Goal: Task Accomplishment & Management: Manage account settings

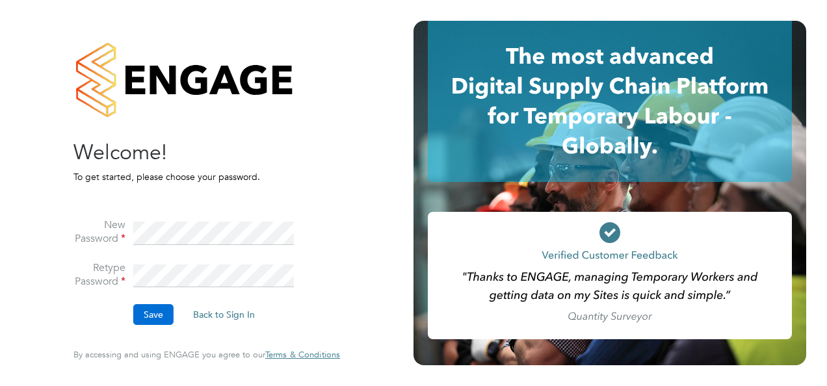
click at [165, 320] on button "Save" at bounding box center [153, 314] width 40 height 21
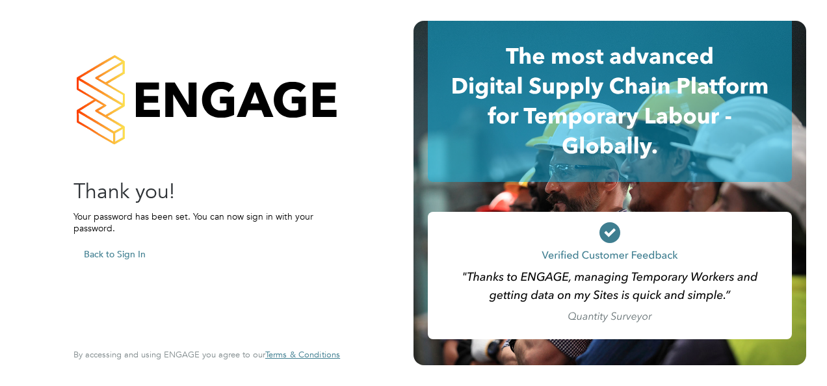
click at [106, 253] on button "Back to Sign In" at bounding box center [114, 254] width 83 height 21
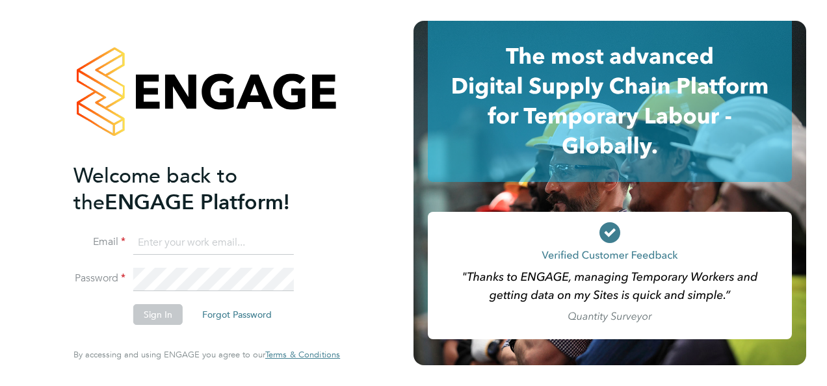
drag, startPoint x: 136, startPoint y: 240, endPoint x: 149, endPoint y: 240, distance: 13.0
click at [136, 240] on input at bounding box center [213, 242] width 161 height 23
type input "[PERSON_NAME][EMAIL_ADDRESS][DOMAIN_NAME]"
click at [164, 316] on button "Sign In" at bounding box center [157, 314] width 49 height 21
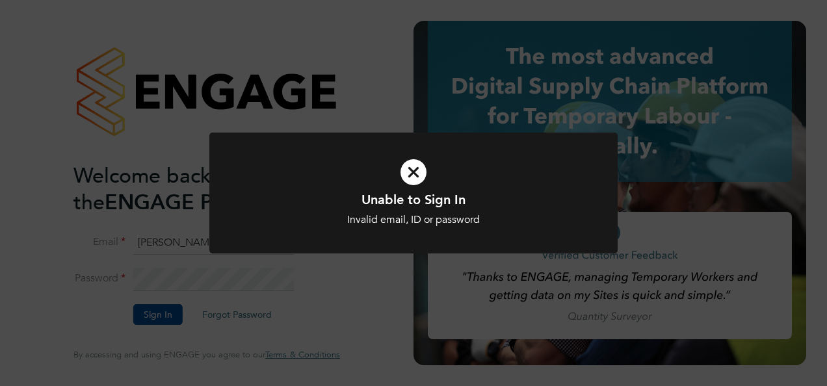
click at [411, 164] on icon at bounding box center [413, 172] width 338 height 51
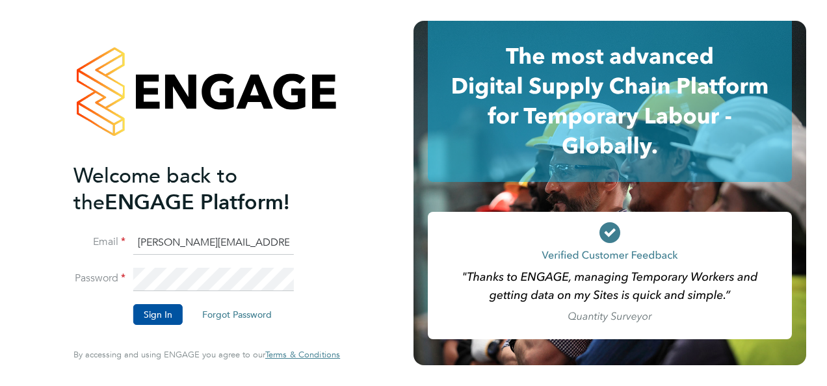
click at [259, 247] on input "[PERSON_NAME][EMAIL_ADDRESS][DOMAIN_NAME]" at bounding box center [213, 242] width 161 height 23
drag, startPoint x: 259, startPoint y: 246, endPoint x: 135, endPoint y: 247, distance: 124.1
click at [135, 247] on input "[PERSON_NAME][EMAIL_ADDRESS][DOMAIN_NAME]" at bounding box center [213, 242] width 161 height 23
type input "[PERSON_NAME][EMAIL_ADDRESS][PERSON_NAME][DOMAIN_NAME]"
click at [153, 315] on button "Sign In" at bounding box center [157, 314] width 49 height 21
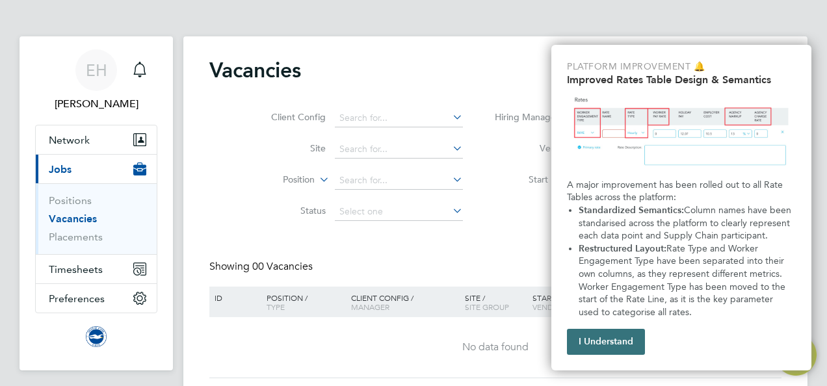
click at [617, 338] on button "I Understand" at bounding box center [606, 342] width 78 height 26
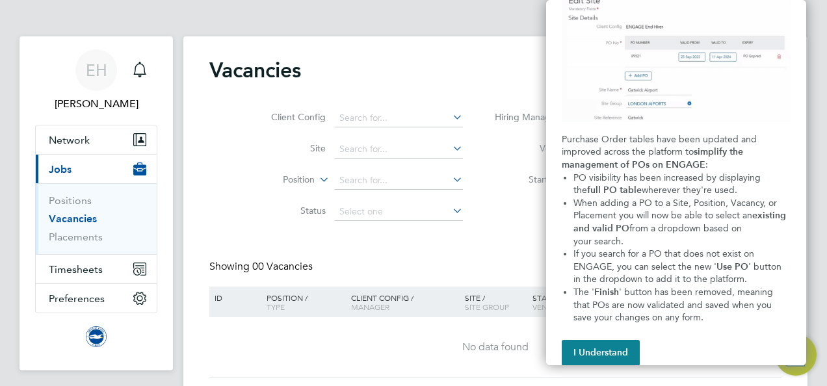
scroll to position [83, 0]
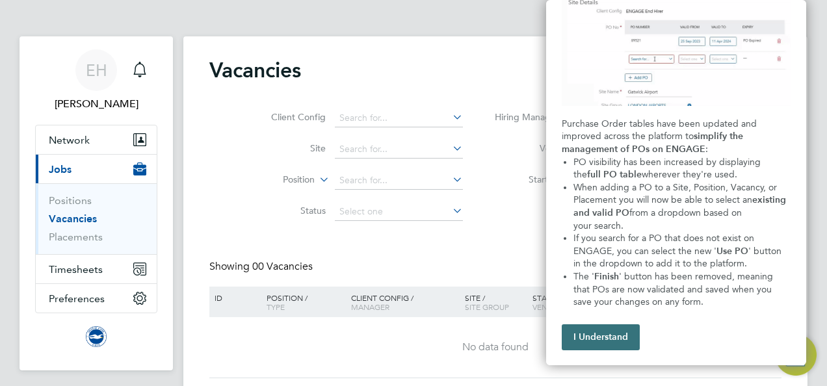
click at [599, 341] on button "I Understand" at bounding box center [600, 337] width 78 height 26
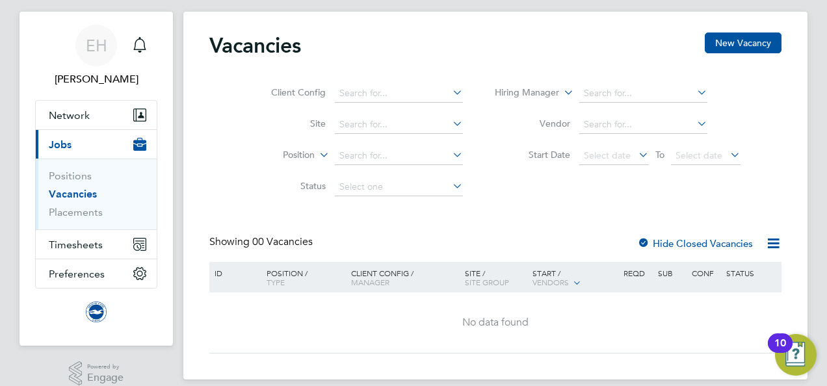
scroll to position [39, 0]
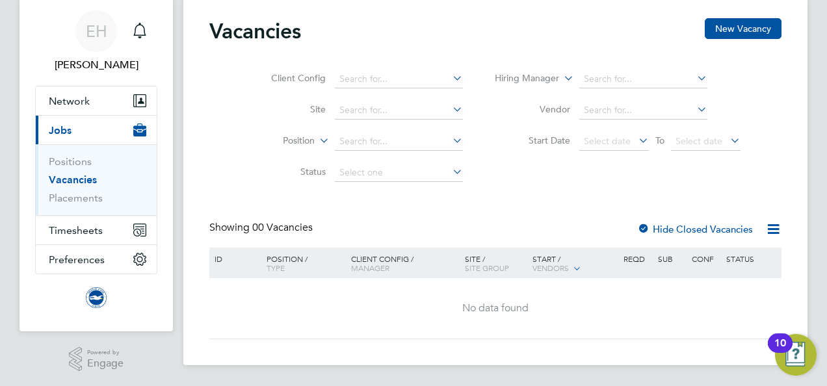
click at [79, 125] on button "Current page: Jobs" at bounding box center [96, 130] width 121 height 29
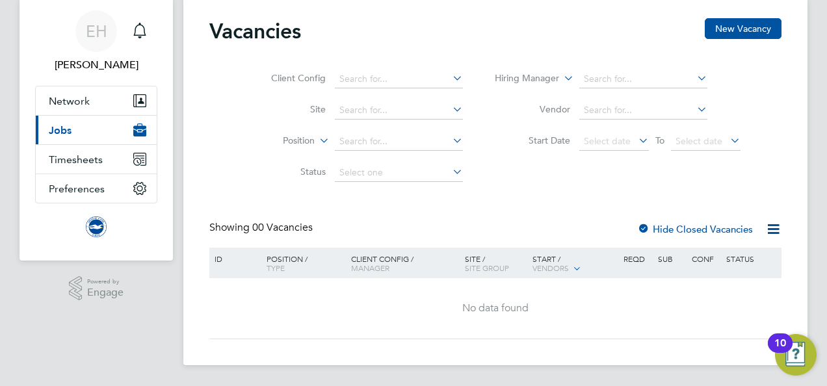
scroll to position [38, 0]
click at [104, 133] on button "Current page: Jobs" at bounding box center [96, 130] width 121 height 29
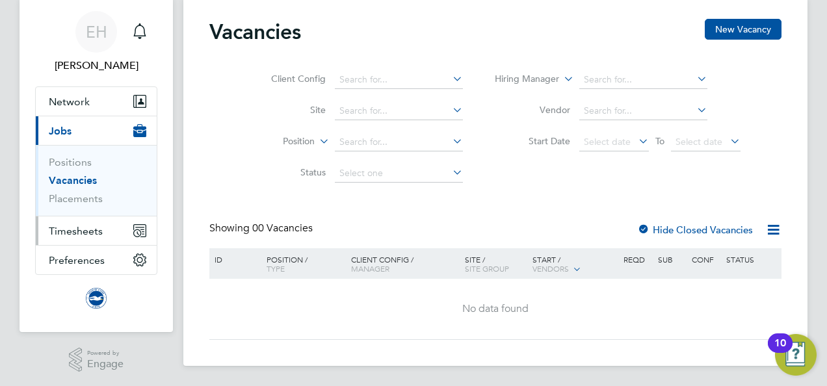
click at [81, 226] on span "Timesheets" at bounding box center [76, 231] width 54 height 12
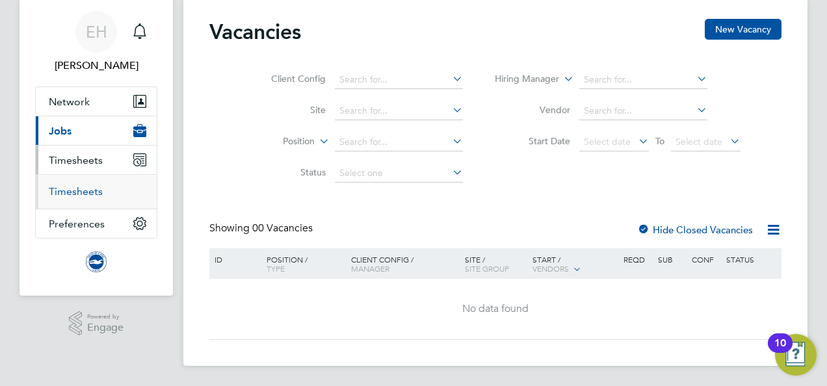
click at [87, 189] on link "Timesheets" at bounding box center [76, 191] width 54 height 12
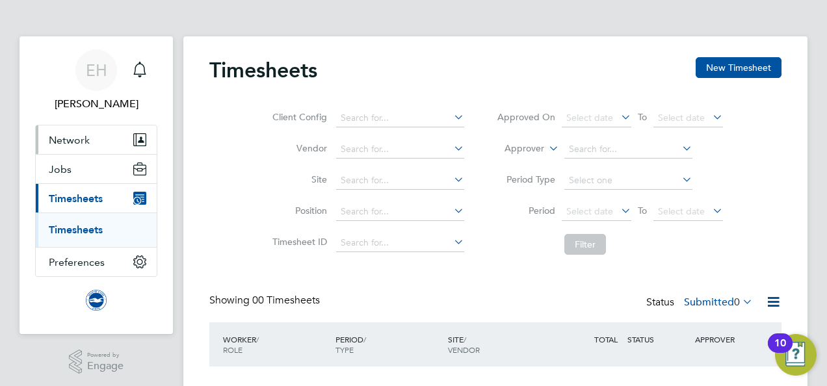
click at [84, 140] on span "Network" at bounding box center [69, 140] width 41 height 12
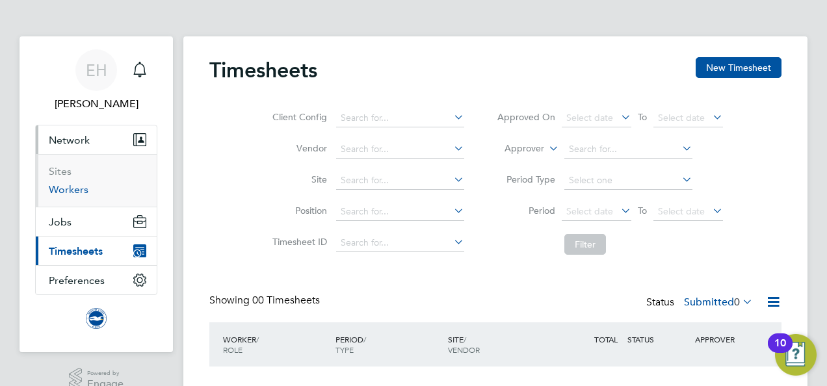
click at [60, 190] on link "Workers" at bounding box center [69, 189] width 40 height 12
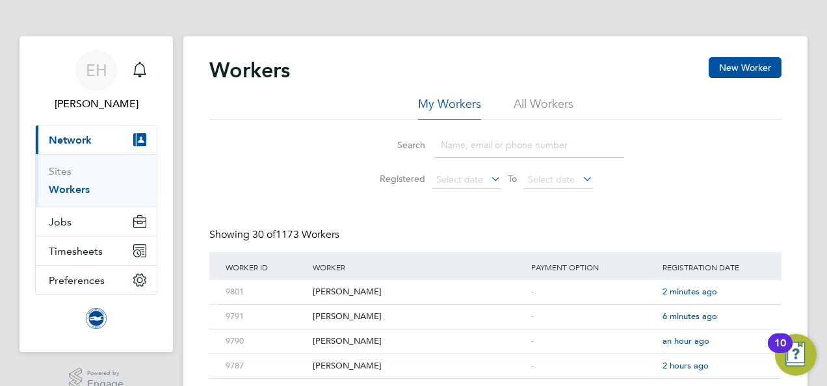
click at [549, 103] on li "All Workers" at bounding box center [543, 107] width 60 height 23
click at [446, 104] on li "My Workers" at bounding box center [449, 107] width 63 height 23
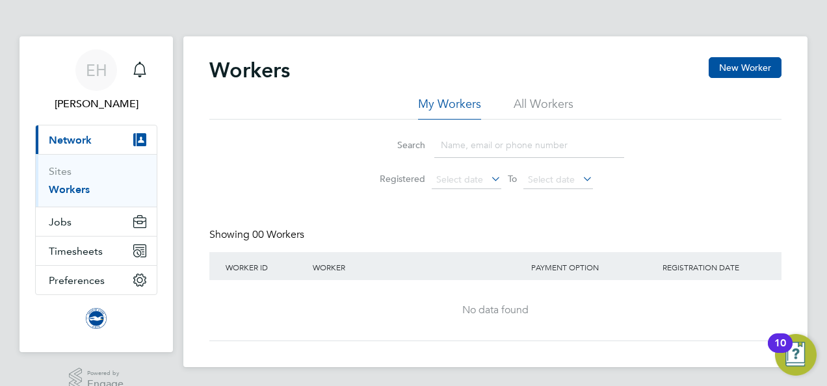
click at [568, 108] on li "All Workers" at bounding box center [543, 107] width 60 height 23
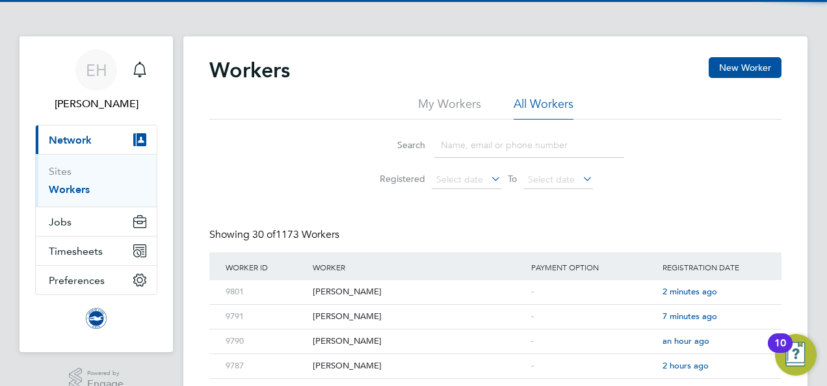
click at [441, 108] on li "My Workers" at bounding box center [449, 107] width 63 height 23
